Goal: Transaction & Acquisition: Purchase product/service

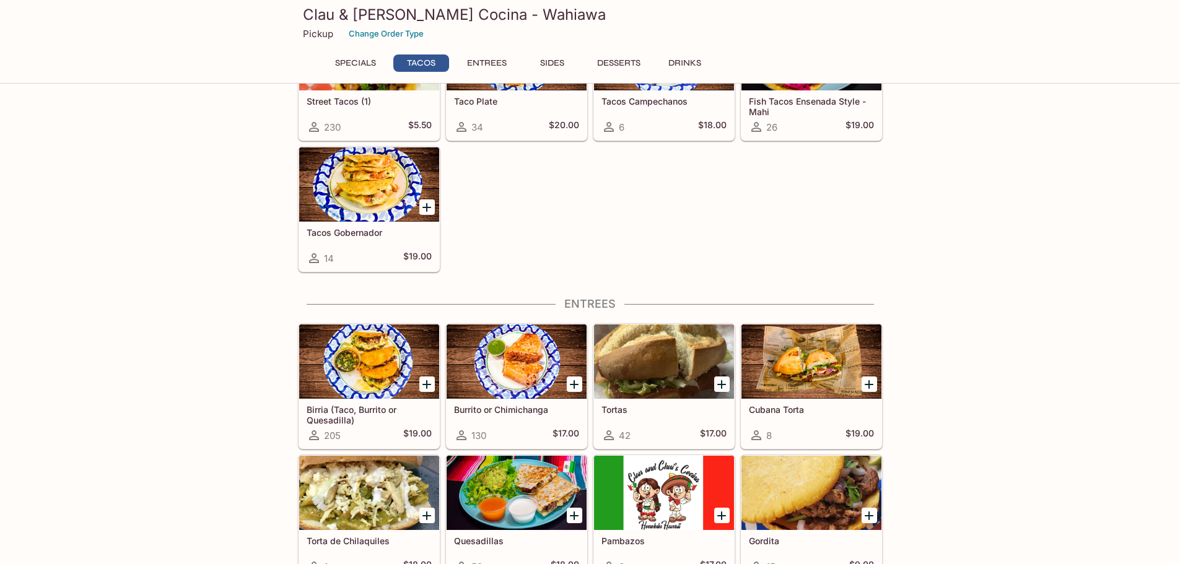
scroll to position [372, 0]
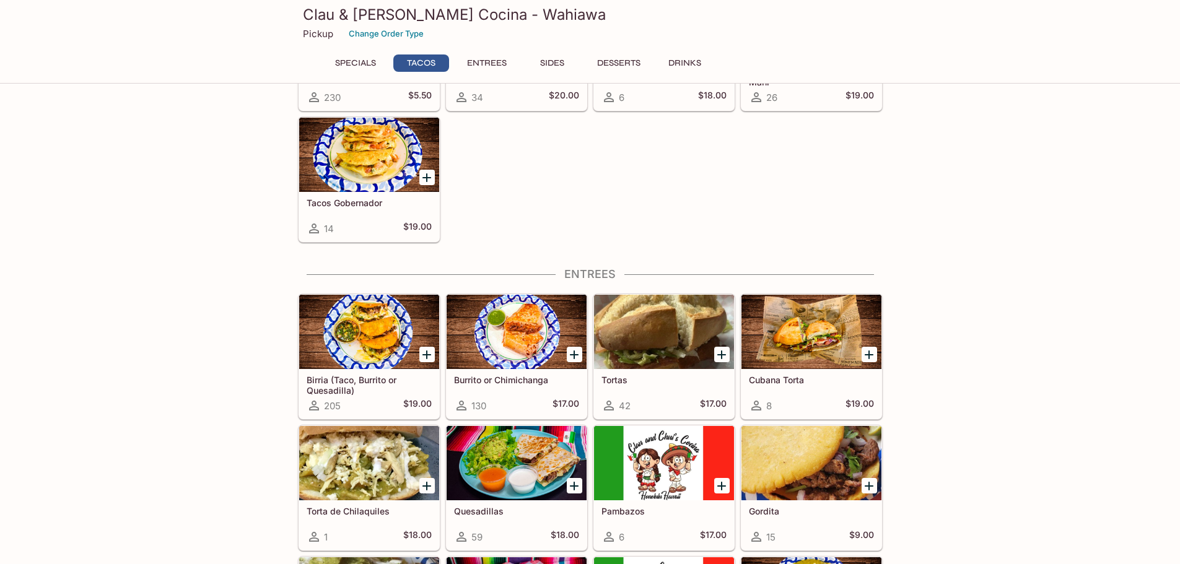
click at [376, 352] on div at bounding box center [369, 332] width 140 height 74
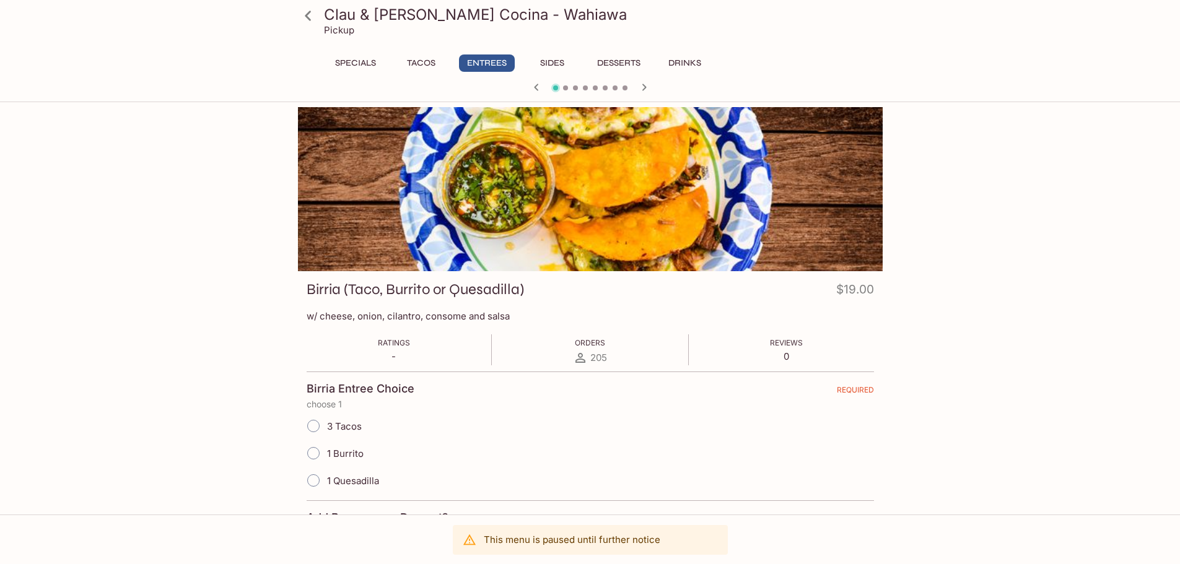
click at [316, 427] on input "3 Tacos" at bounding box center [314, 426] width 26 height 26
radio input "true"
click at [313, 12] on icon at bounding box center [308, 16] width 22 height 22
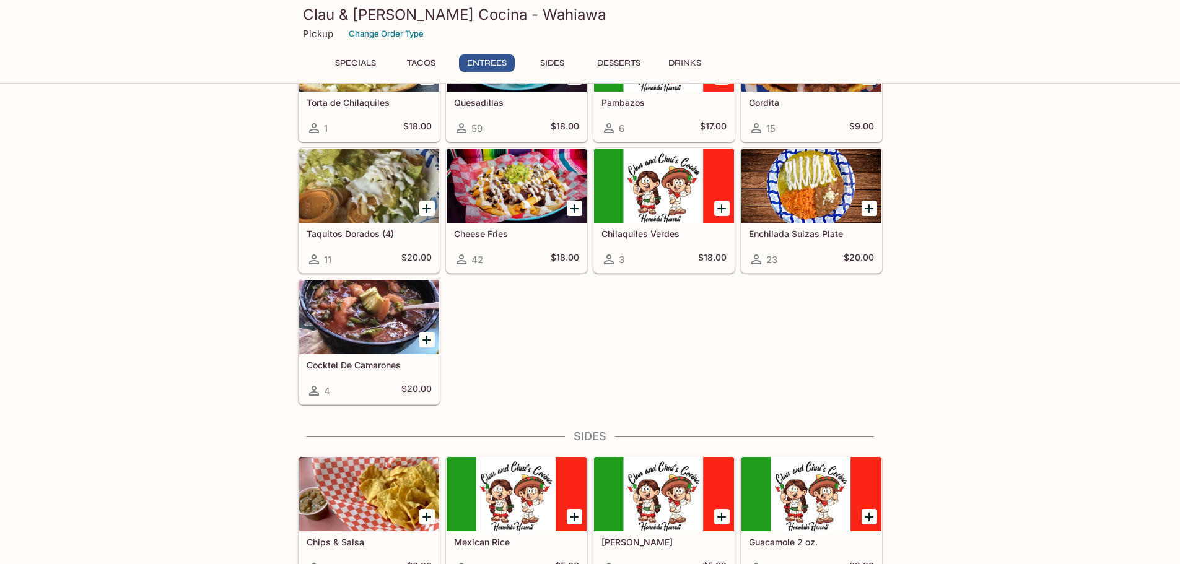
scroll to position [867, 0]
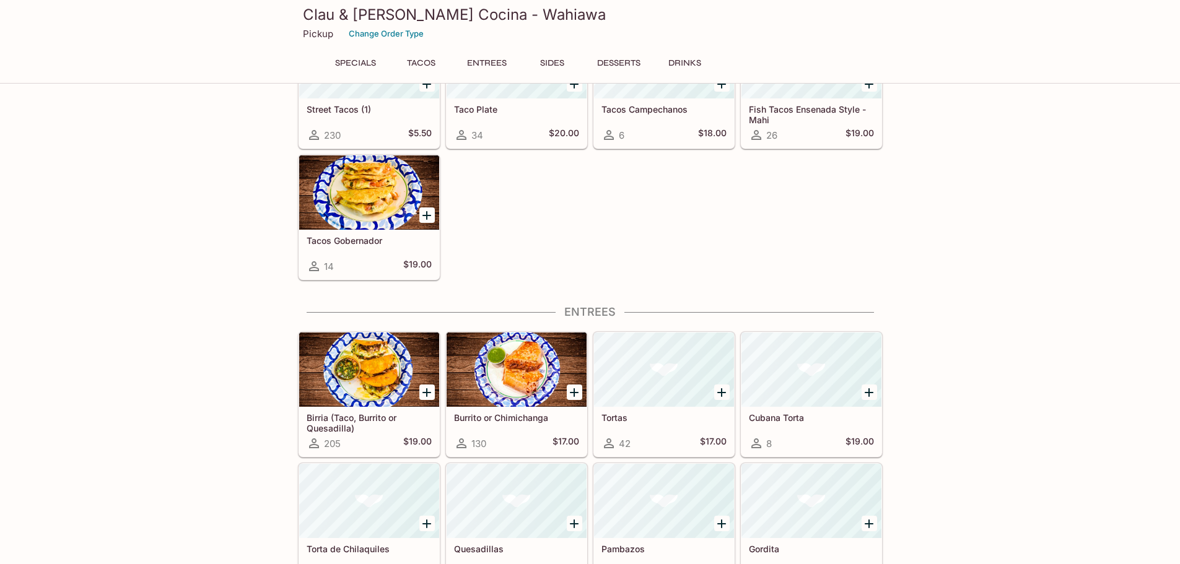
scroll to position [329, 0]
